Goal: Task Accomplishment & Management: Use online tool/utility

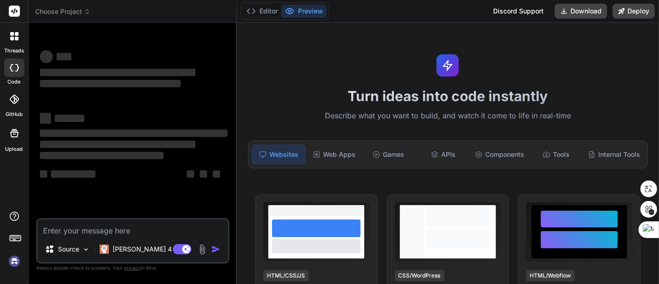
type textarea "x"
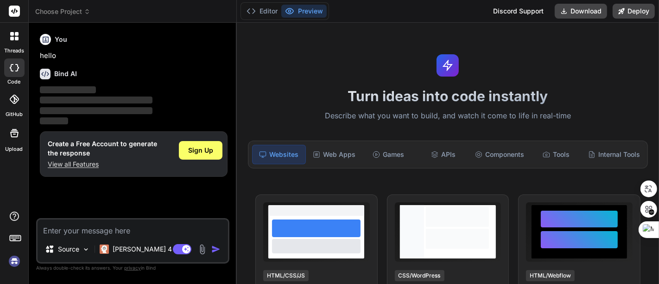
click at [510, 13] on div "Discord Support" at bounding box center [519, 11] width 62 height 15
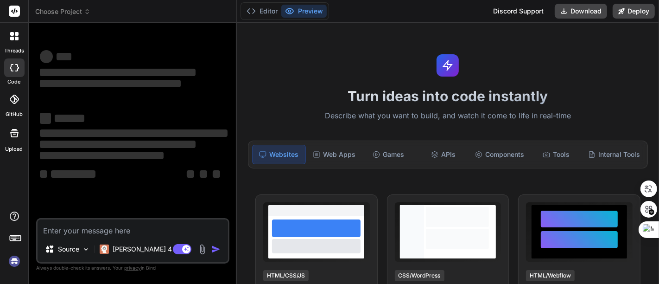
click at [518, 11] on div "Discord Support" at bounding box center [519, 11] width 62 height 15
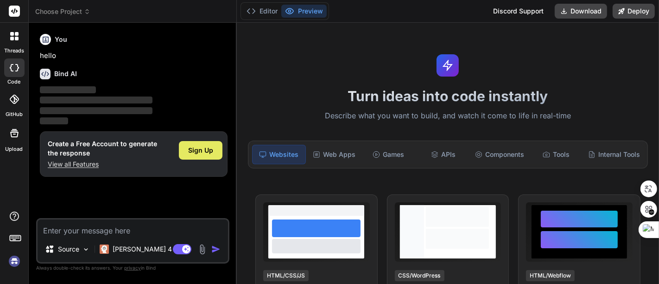
click at [204, 146] on span "Sign Up" at bounding box center [200, 150] width 25 height 9
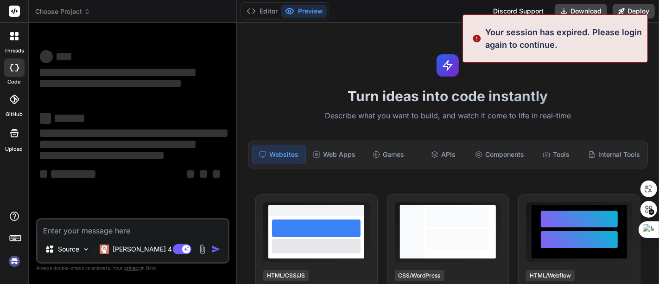
scroll to position [17, 0]
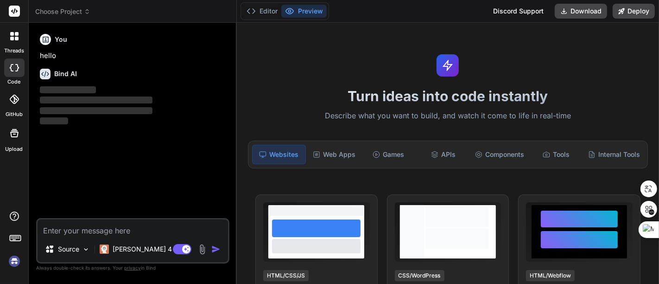
click at [11, 264] on img at bounding box center [14, 261] width 16 height 16
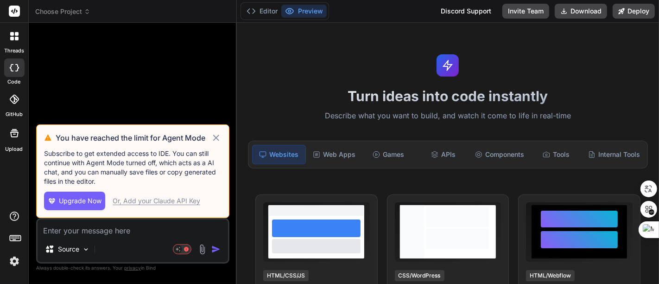
click at [213, 140] on icon at bounding box center [216, 137] width 11 height 11
type textarea "x"
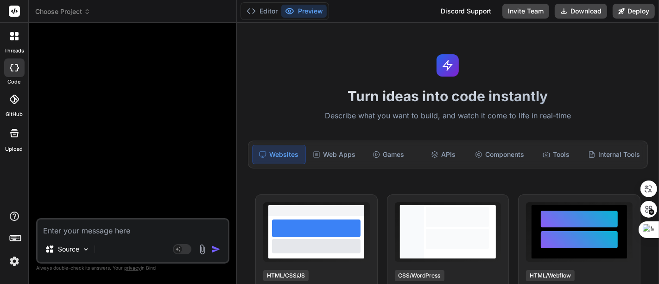
click at [140, 157] on div at bounding box center [133, 124] width 191 height 188
click at [90, 231] on textarea at bounding box center [133, 227] width 191 height 17
type textarea "H"
type textarea "x"
type textarea "He"
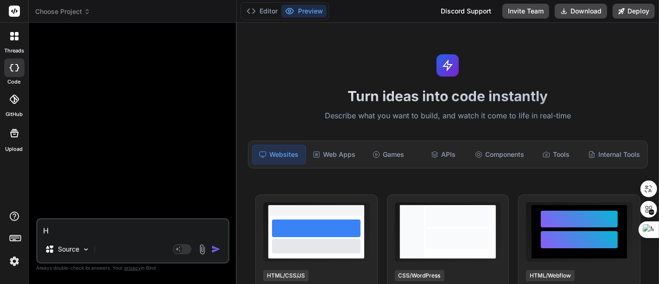
type textarea "x"
type textarea "Hel"
type textarea "x"
type textarea "Hell"
type textarea "x"
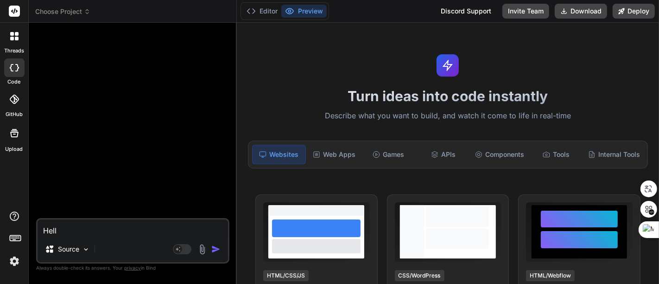
type textarea "Hello"
type textarea "x"
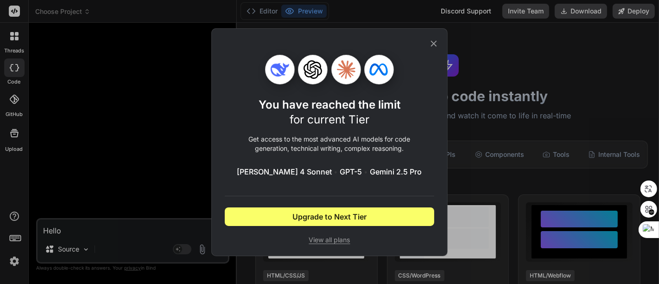
type textarea "Hello"
click at [128, 228] on div "You have reached the limit for current Tier Get access to the most advanced AI …" at bounding box center [329, 142] width 659 height 284
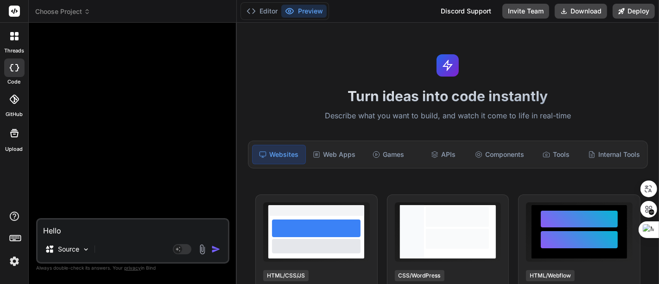
click at [146, 223] on textarea "Hello" at bounding box center [133, 227] width 191 height 17
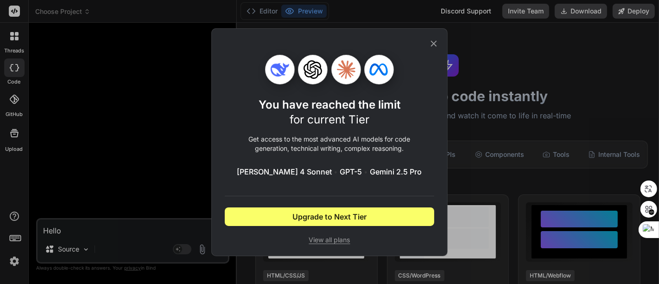
click at [434, 43] on icon at bounding box center [434, 43] width 6 height 6
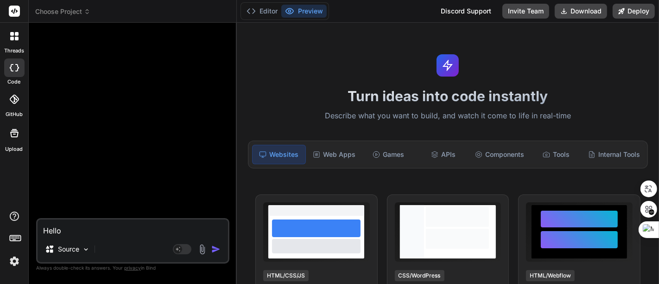
click at [14, 260] on img at bounding box center [14, 261] width 16 height 16
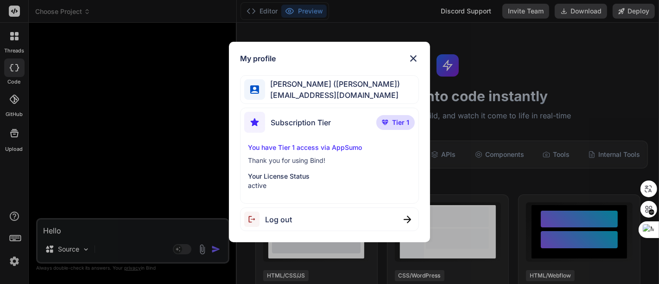
click at [308, 219] on div "Log out" at bounding box center [329, 219] width 179 height 24
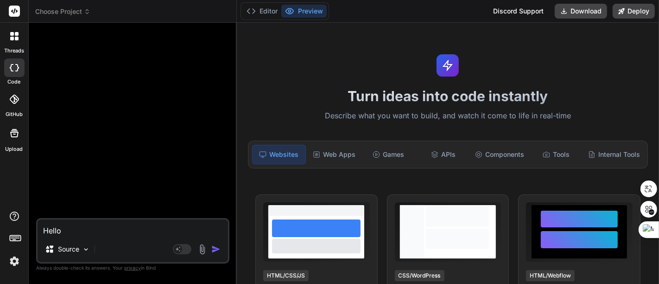
type textarea "x"
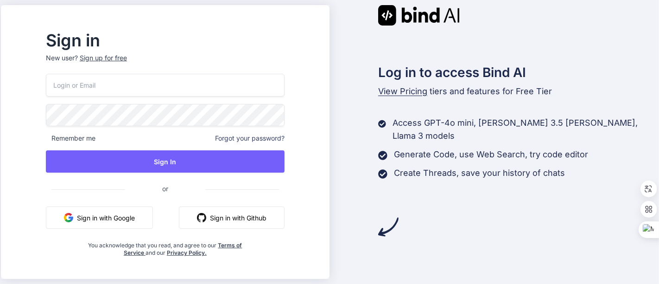
click at [140, 212] on button "Sign in with Google" at bounding box center [99, 217] width 107 height 22
click at [134, 216] on button "Sign in with Google" at bounding box center [99, 217] width 107 height 22
